Goal: Task Accomplishment & Management: Manage account settings

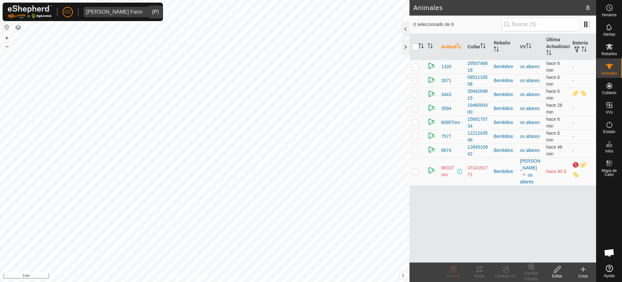
click at [118, 15] on span "Alarcia Monja Farm" at bounding box center [114, 12] width 61 height 10
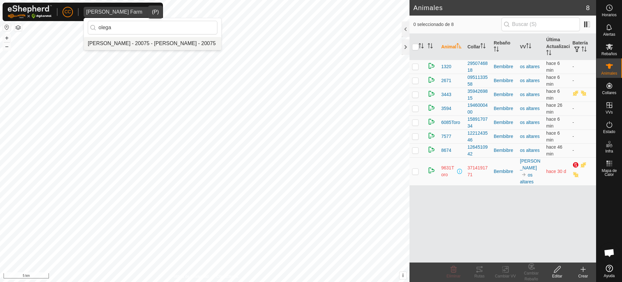
type input "olega"
click at [160, 43] on li "Olegario Arranz Rodrigo - 20075 - Olegario Arranz Rodrigo - 20075" at bounding box center [152, 43] width 137 height 13
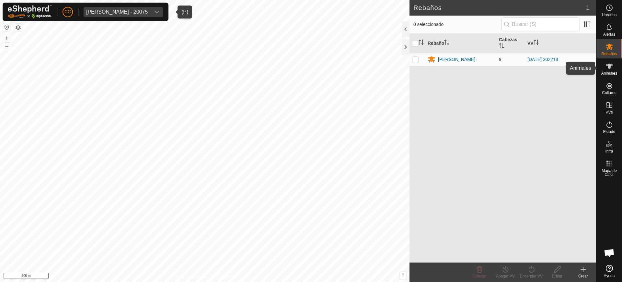
click at [609, 70] on div "Animales" at bounding box center [610, 67] width 26 height 19
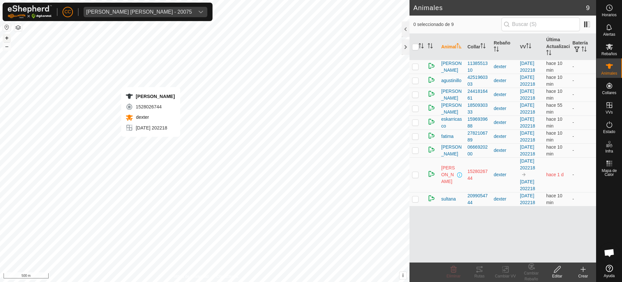
checkbox input "true"
